Goal: Transaction & Acquisition: Purchase product/service

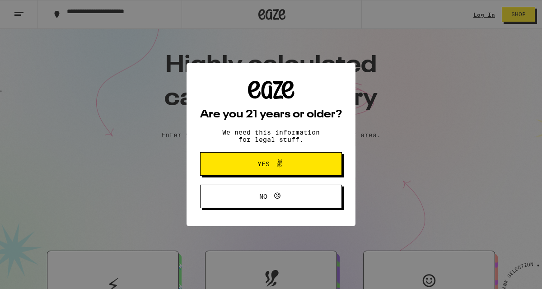
click at [246, 172] on button "Yes" at bounding box center [271, 163] width 142 height 23
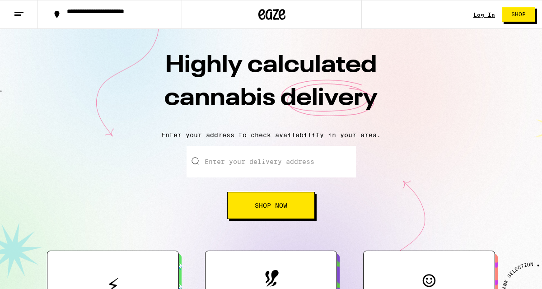
click at [483, 10] on div "Log In Shop" at bounding box center [507, 14] width 69 height 29
click at [483, 14] on link "Log In" at bounding box center [484, 15] width 22 height 6
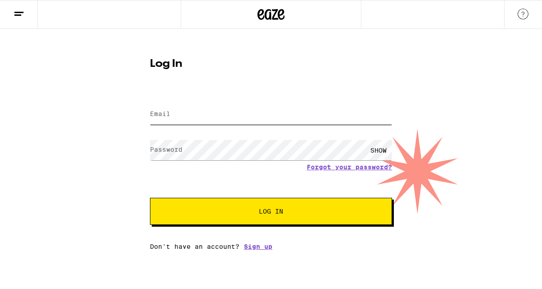
type input "[EMAIL_ADDRESS][DOMAIN_NAME]"
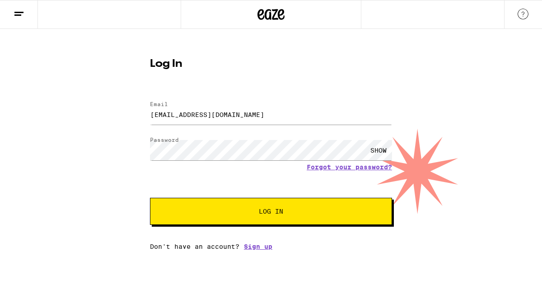
click at [230, 207] on button "Log In" at bounding box center [271, 211] width 242 height 27
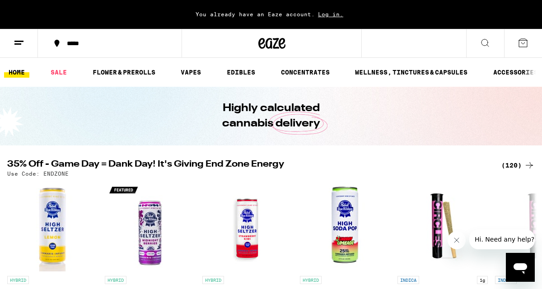
click at [339, 16] on span "Log in." at bounding box center [331, 14] width 32 height 6
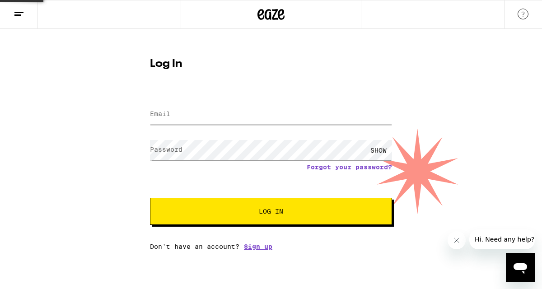
type input "[EMAIL_ADDRESS][DOMAIN_NAME]"
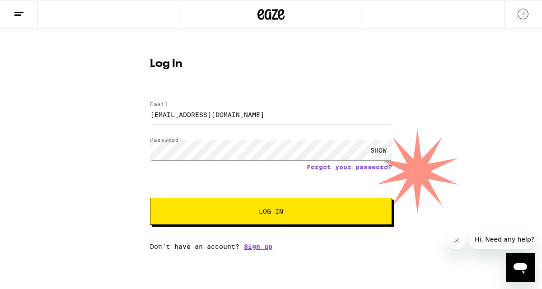
click at [249, 209] on button "Log In" at bounding box center [271, 211] width 242 height 27
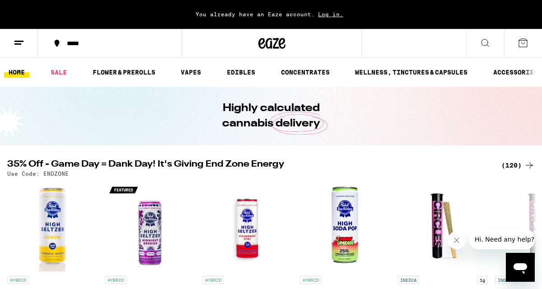
click at [92, 42] on div "*****" at bounding box center [115, 43] width 106 height 6
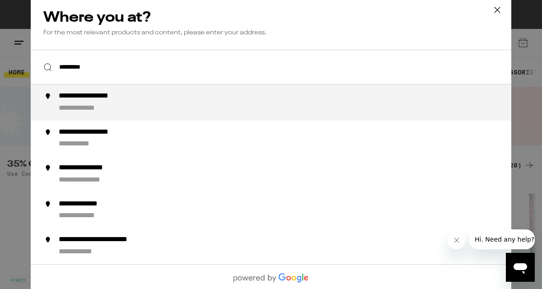
click at [111, 111] on div "**********" at bounding box center [89, 108] width 60 height 9
type input "**********"
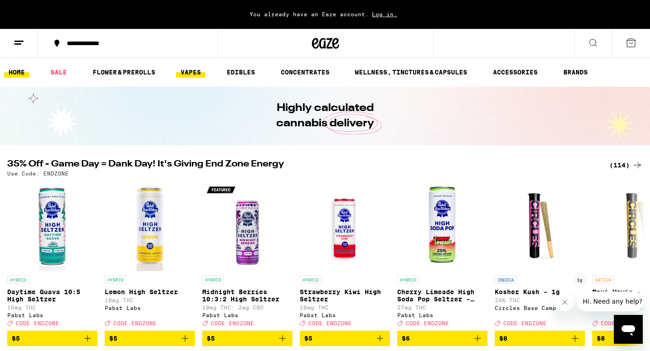
click at [186, 72] on link "VAPES" at bounding box center [190, 72] width 29 height 11
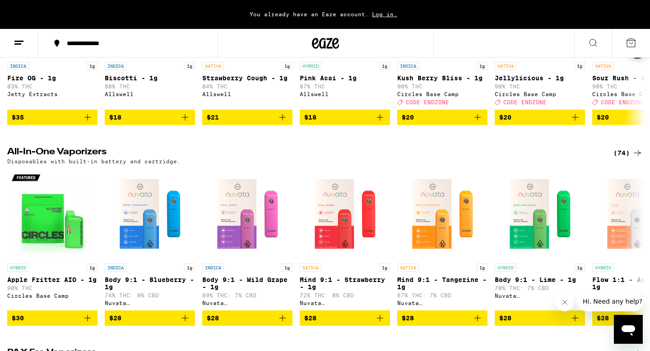
scroll to position [221, 0]
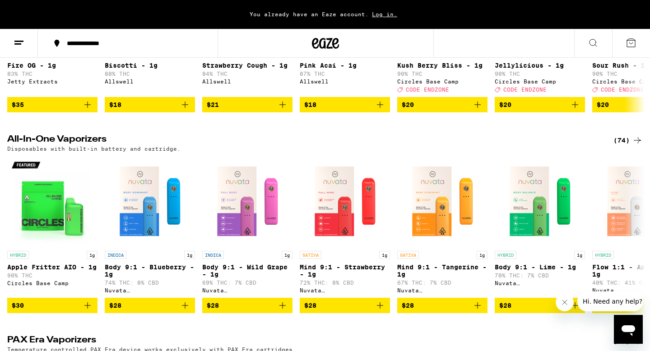
click at [541, 146] on div "(74)" at bounding box center [628, 140] width 29 height 11
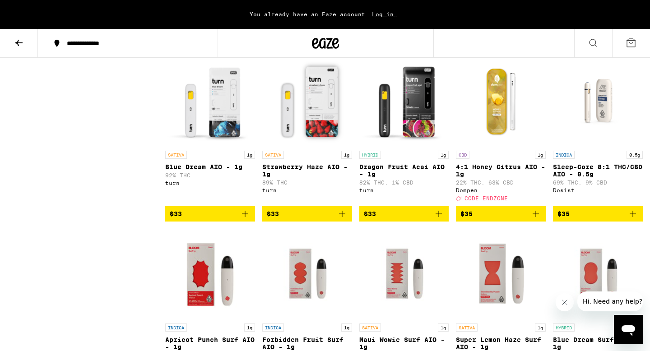
scroll to position [1750, 0]
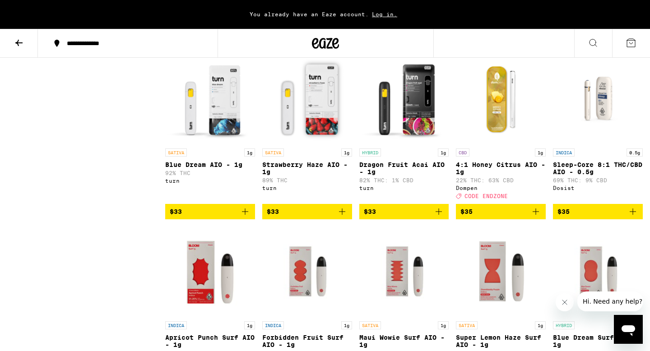
click at [536, 215] on icon "Add to bag" at bounding box center [536, 212] width 6 height 6
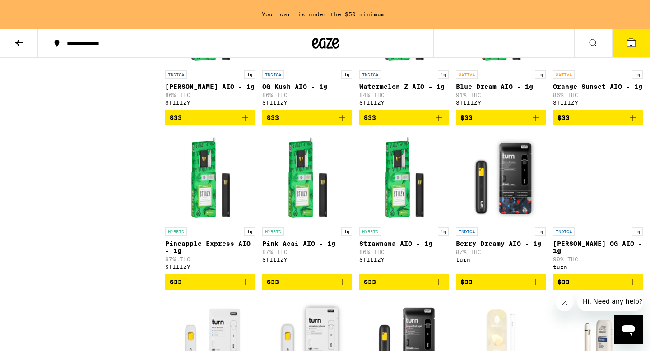
scroll to position [1507, 0]
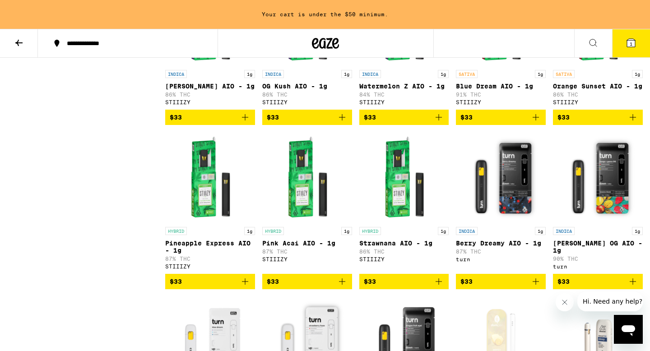
click at [209, 223] on img "Open page for Pineapple Express AIO - 1g from STIIIZY" at bounding box center [210, 177] width 90 height 90
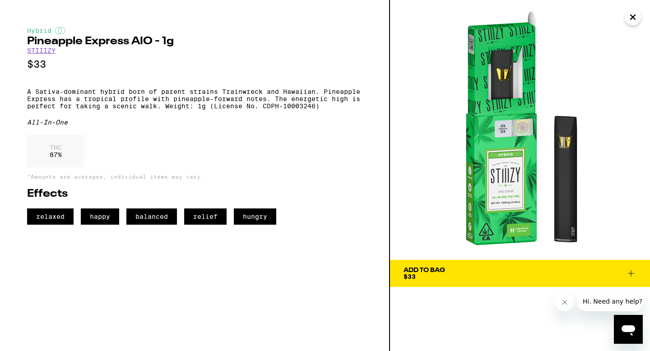
click at [541, 274] on icon at bounding box center [631, 273] width 11 height 11
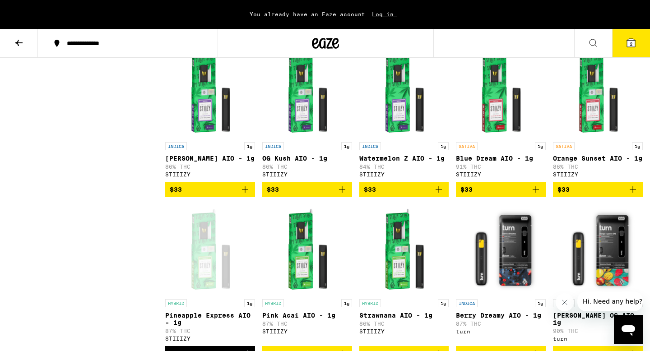
scroll to position [1434, 0]
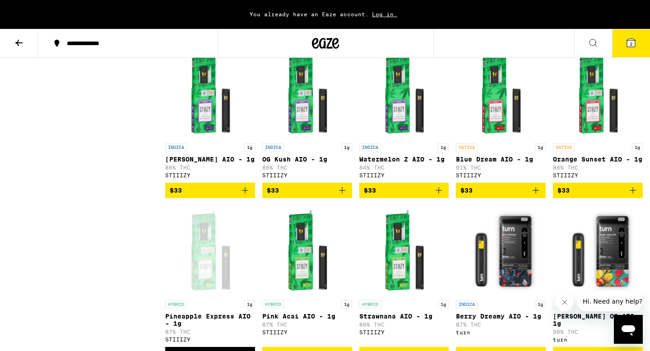
click at [396, 139] on img "Open page for Watermelon Z AIO - 1g from STIIIZY" at bounding box center [404, 93] width 90 height 90
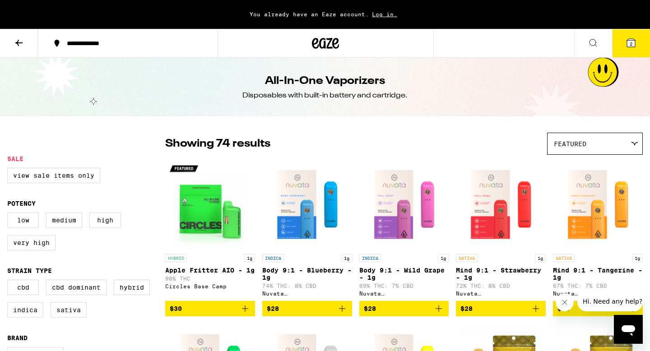
click at [324, 44] on icon at bounding box center [326, 43] width 14 height 11
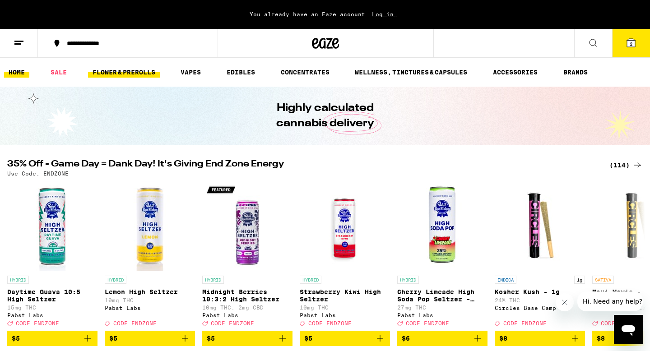
click at [140, 72] on link "FLOWER & PREROLLS" at bounding box center [124, 72] width 72 height 11
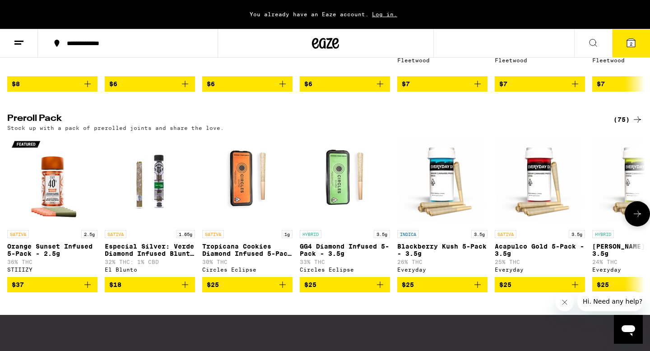
scroll to position [666, 0]
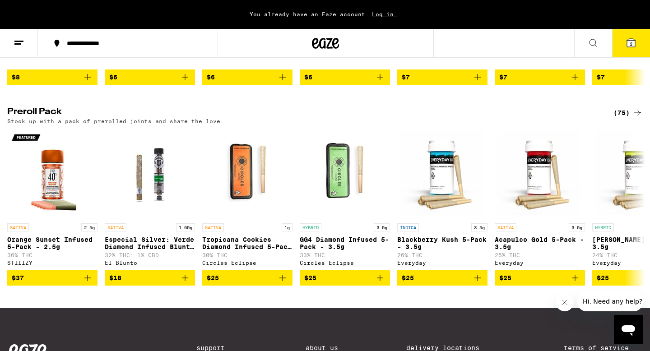
click at [541, 118] on div "(75)" at bounding box center [628, 112] width 29 height 11
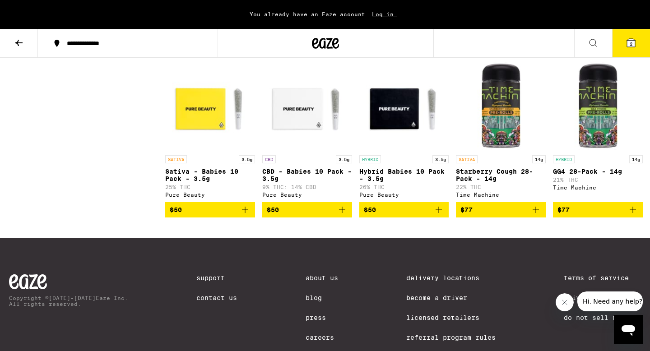
scroll to position [2454, 0]
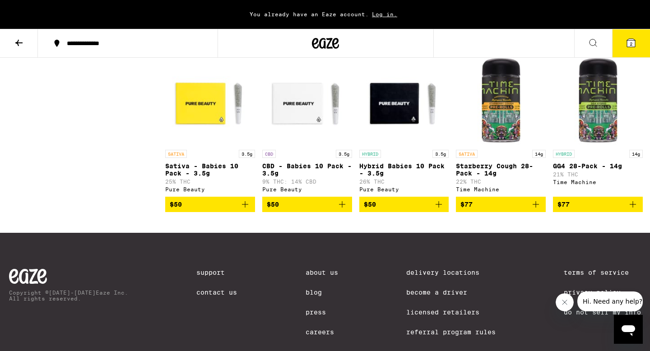
click at [339, 210] on icon "Add to bag" at bounding box center [342, 204] width 11 height 11
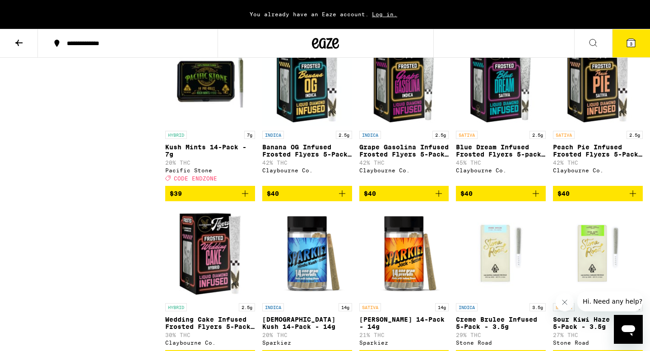
scroll to position [1305, 0]
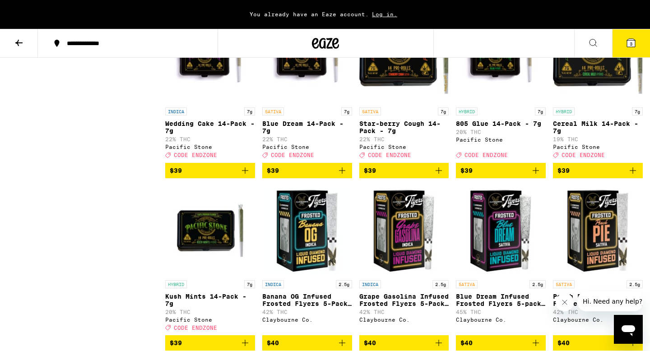
click at [541, 42] on span "3" at bounding box center [631, 43] width 3 height 5
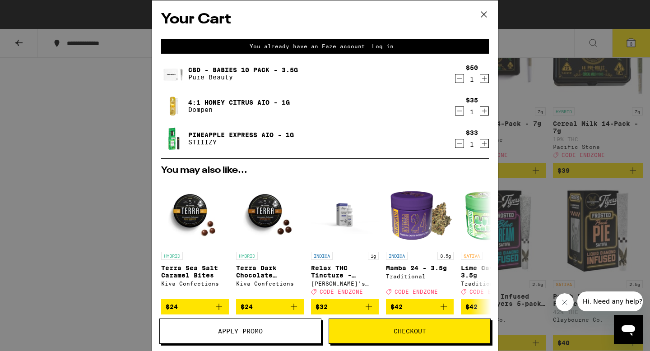
click at [235, 288] on span "Apply Promo" at bounding box center [240, 331] width 45 height 6
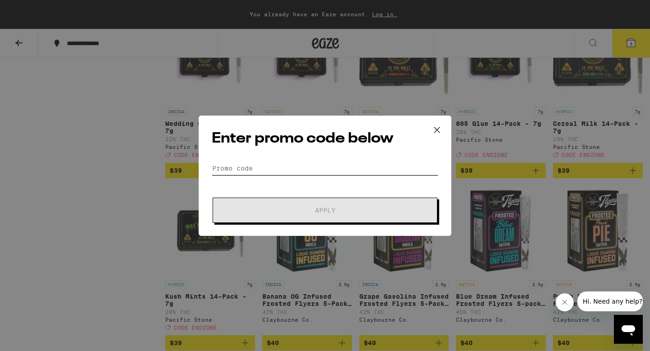
click at [266, 171] on input "Promo Code" at bounding box center [325, 169] width 227 height 14
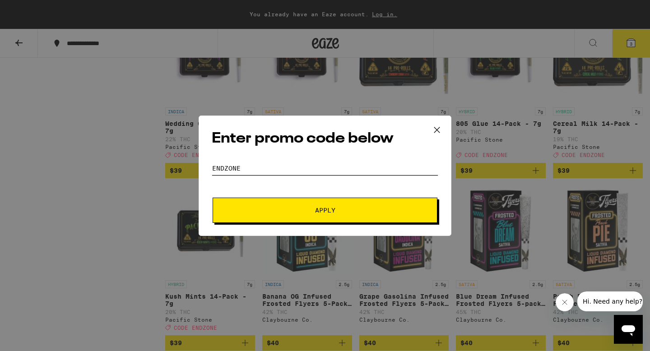
type input "ENDZONE"
click at [279, 212] on span "Apply" at bounding box center [325, 210] width 163 height 6
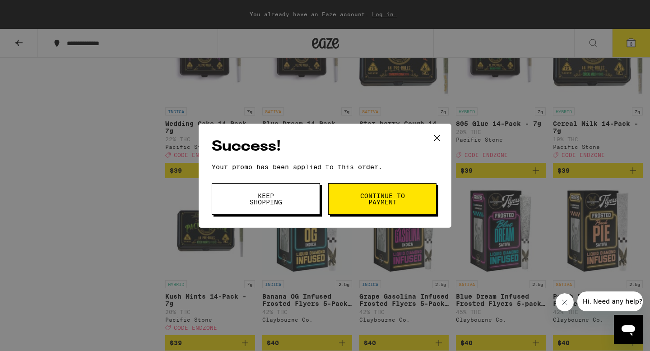
click at [363, 193] on span "Continue to payment" at bounding box center [382, 199] width 46 height 13
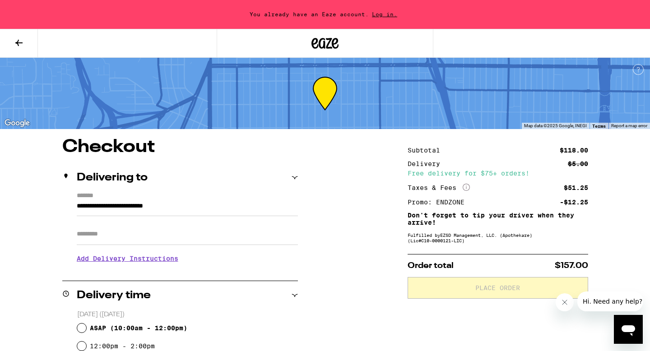
click at [236, 239] on input "Apt/Suite" at bounding box center [187, 234] width 221 height 22
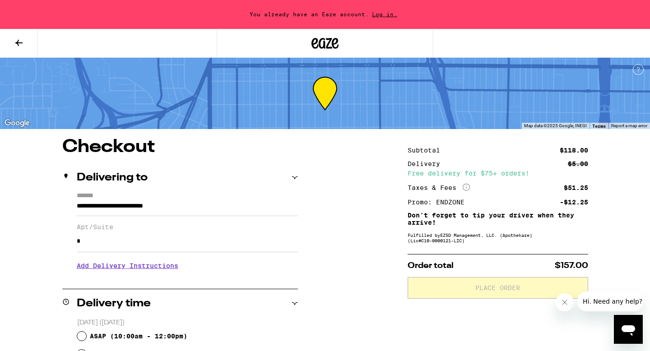
type input "*"
